Goal: Communication & Community: Answer question/provide support

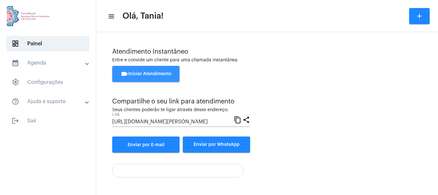
click at [145, 72] on span "videocam Iniciar Atendimento" at bounding box center [146, 74] width 51 height 4
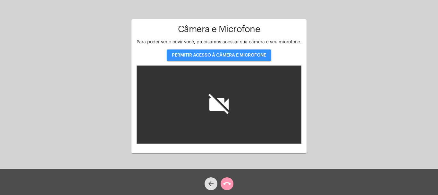
click at [212, 56] on span "PERMITIR ACESSO À CÂMERA E MICROFONE" at bounding box center [219, 55] width 94 height 4
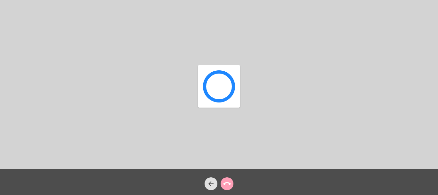
click at [226, 183] on mat-icon "call_end" at bounding box center [227, 184] width 8 height 8
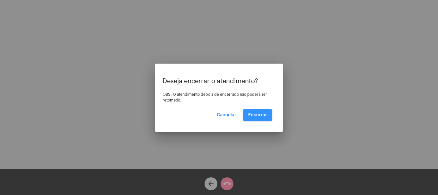
click at [255, 116] on span "Encerrar" at bounding box center [257, 115] width 19 height 4
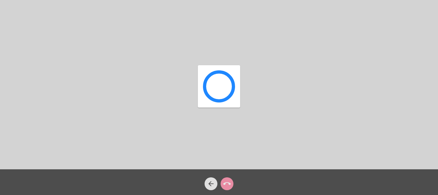
click at [213, 182] on mat-icon "arrow_back" at bounding box center [211, 184] width 8 height 8
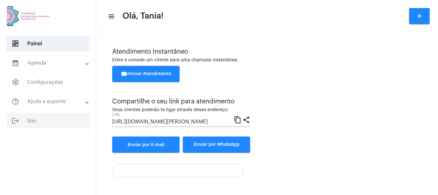
click at [30, 118] on span "logout Sair" at bounding box center [47, 120] width 83 height 15
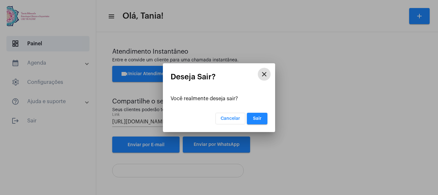
click at [254, 117] on span "Sair" at bounding box center [257, 118] width 9 height 4
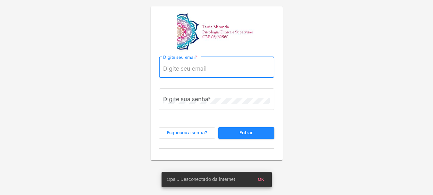
click at [180, 69] on input "Digite seu email *" at bounding box center [216, 68] width 107 height 6
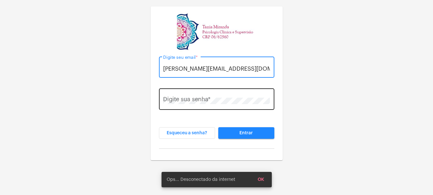
type input "[PERSON_NAME][EMAIL_ADDRESS][DOMAIN_NAME]"
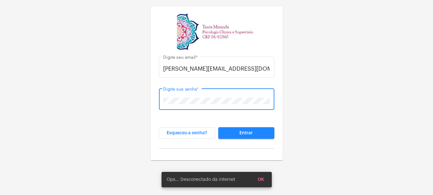
click at [241, 132] on span "Entrar" at bounding box center [246, 133] width 13 height 4
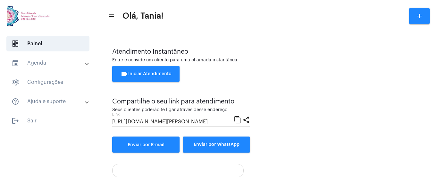
click at [136, 70] on button "videocam Iniciar Atendimento" at bounding box center [145, 74] width 67 height 16
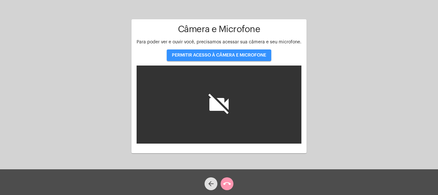
click at [210, 53] on button "PERMITIR ACESSO À CÂMERA E MICROFONE" at bounding box center [219, 55] width 105 height 12
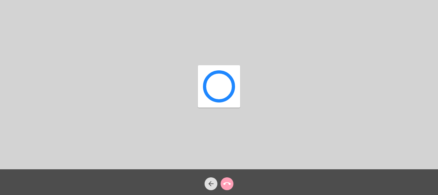
click at [227, 184] on mat-icon "call_end" at bounding box center [227, 184] width 8 height 8
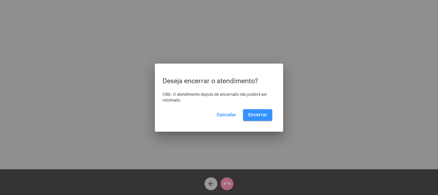
click at [262, 114] on span "Encerrar" at bounding box center [257, 115] width 19 height 4
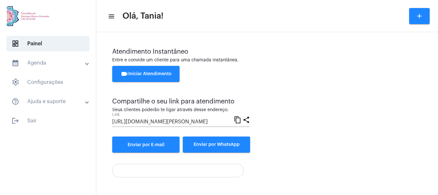
scroll to position [45, 0]
